Goal: Transaction & Acquisition: Book appointment/travel/reservation

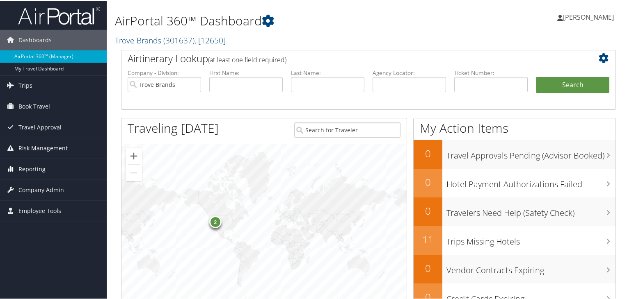
click at [58, 171] on link "Reporting" at bounding box center [53, 168] width 107 height 21
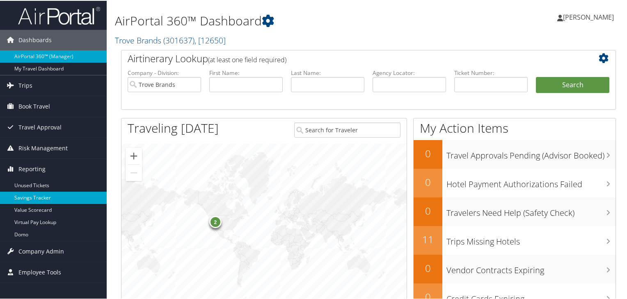
click at [46, 198] on link "Savings Tracker" at bounding box center [53, 197] width 107 height 12
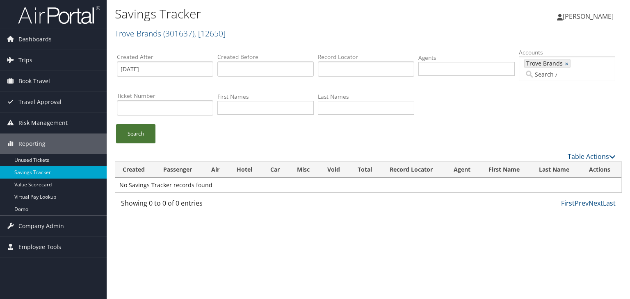
click at [135, 129] on link "Search" at bounding box center [135, 133] width 39 height 19
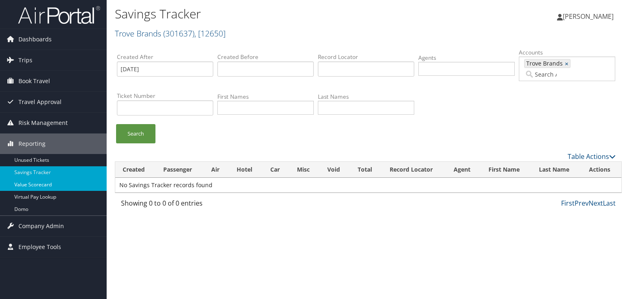
click at [54, 190] on link "Value Scorecard" at bounding box center [53, 185] width 107 height 12
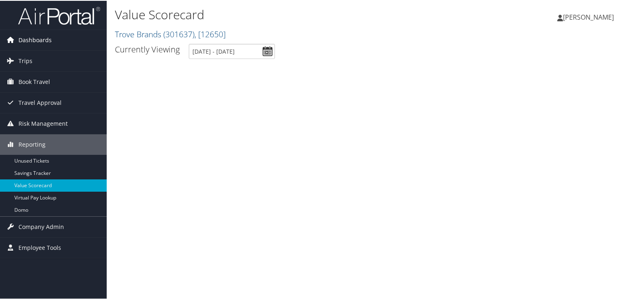
click at [40, 38] on span "Dashboards" at bounding box center [34, 39] width 33 height 21
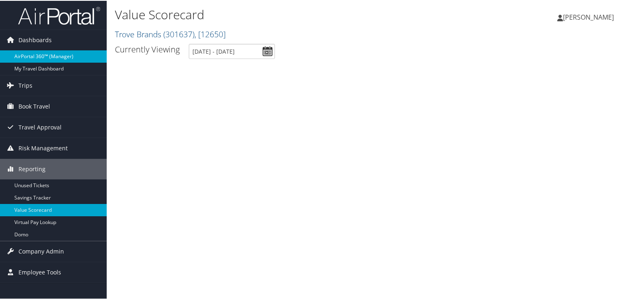
click at [43, 58] on link "AirPortal 360™ (Manager)" at bounding box center [53, 56] width 107 height 12
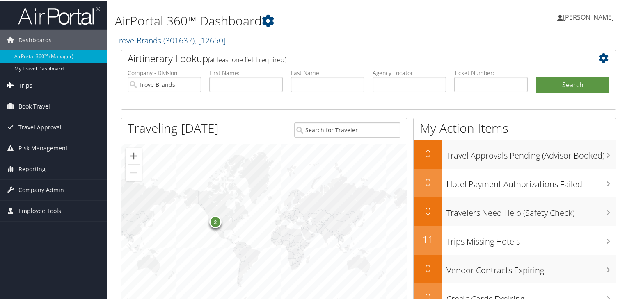
click at [38, 85] on link "Trips" at bounding box center [53, 85] width 107 height 21
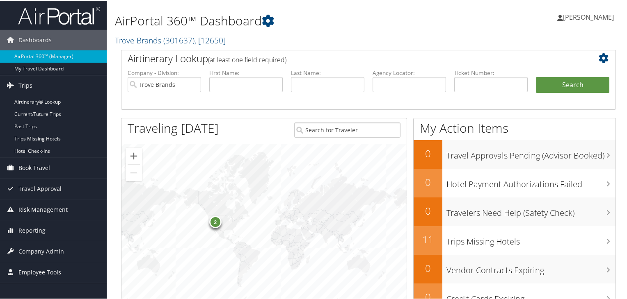
click at [61, 168] on link "Book Travel" at bounding box center [53, 167] width 107 height 21
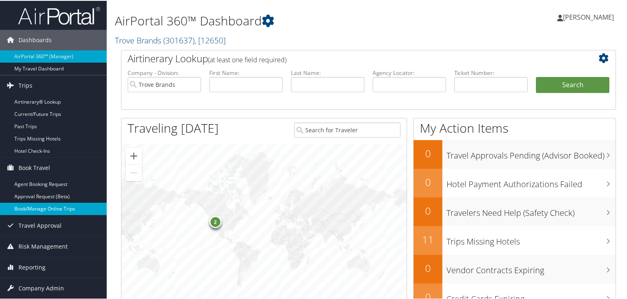
click at [49, 210] on link "Book/Manage Online Trips" at bounding box center [53, 208] width 107 height 12
